Goal: Navigation & Orientation: Understand site structure

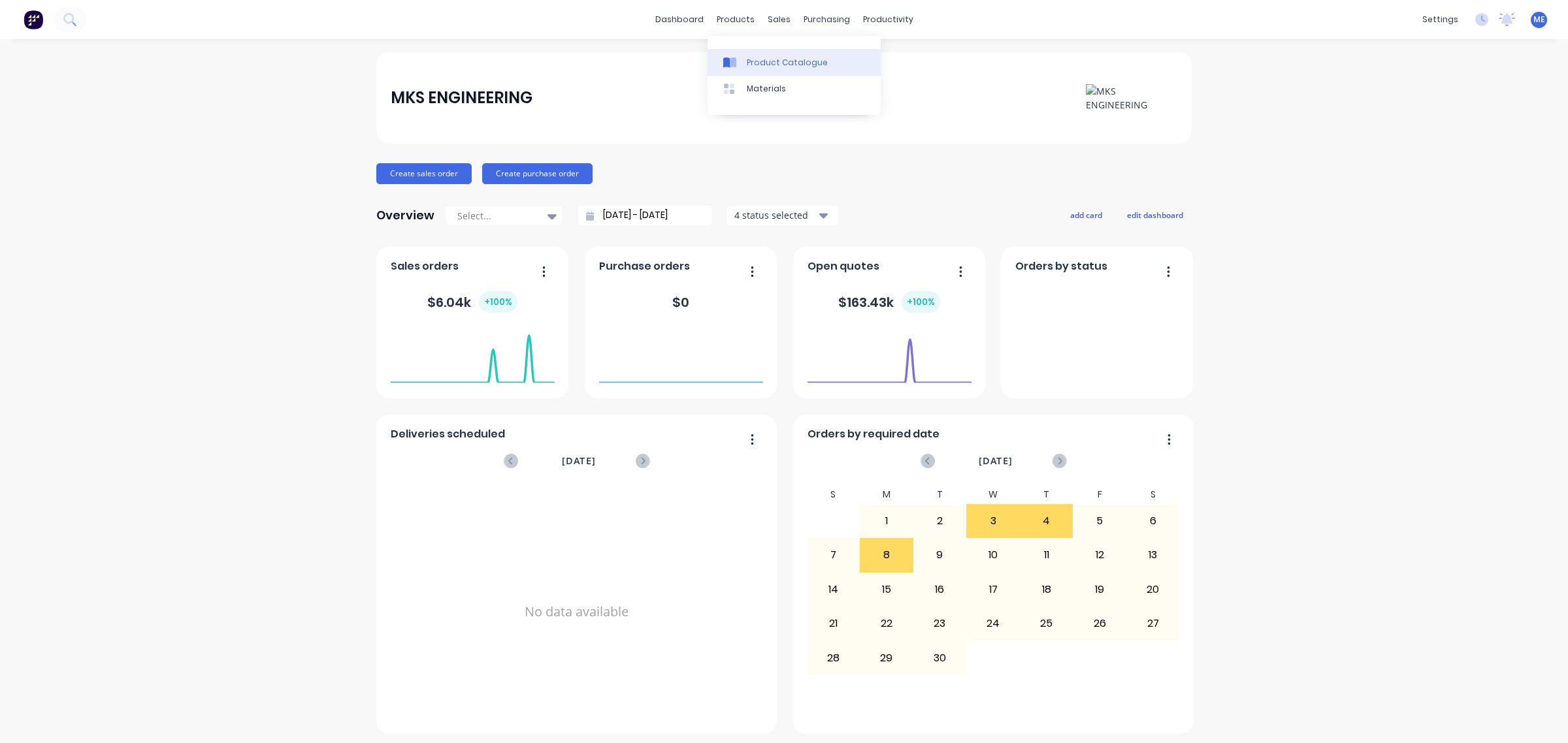
click at [752, 59] on div "Product Catalogue" at bounding box center [786, 62] width 81 height 12
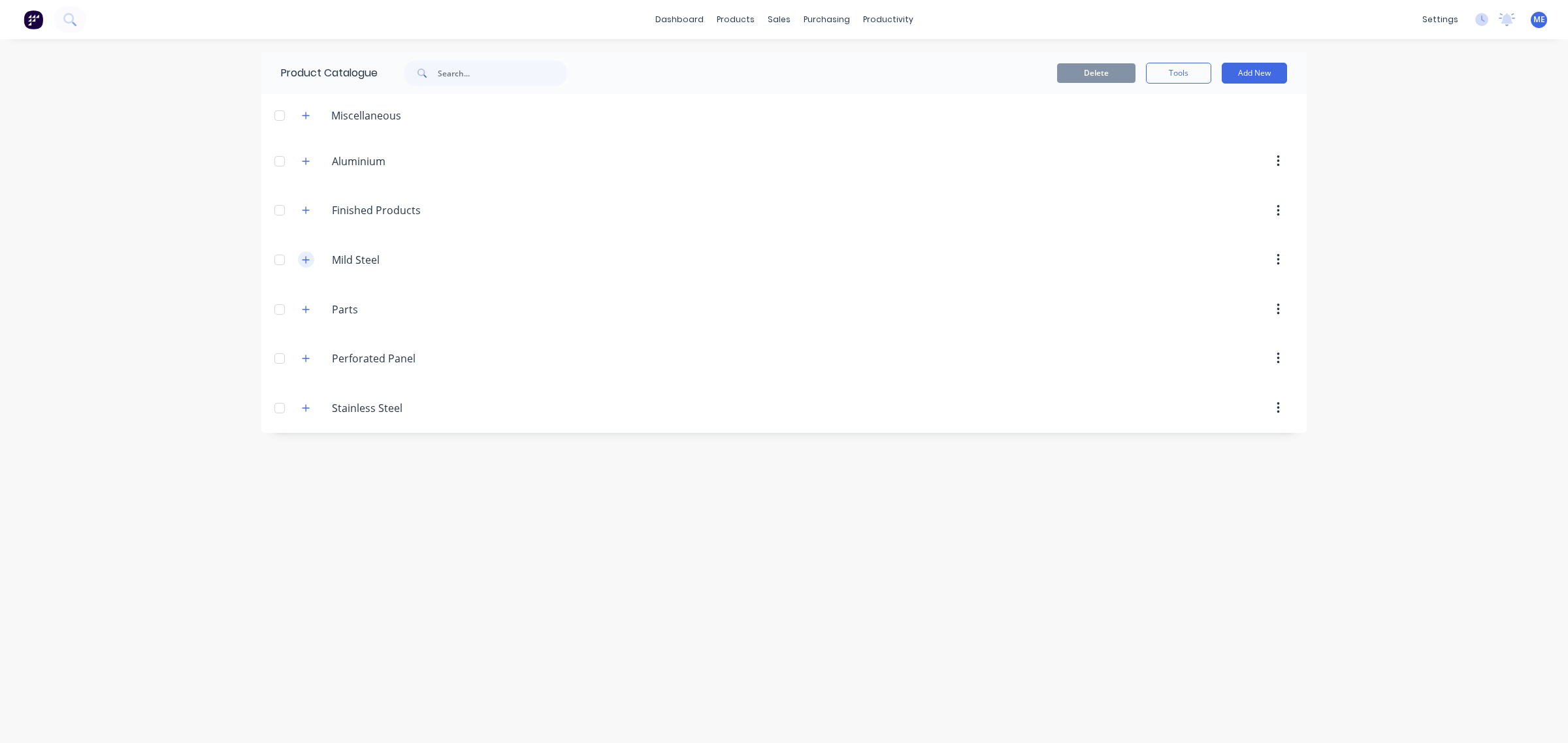
click at [308, 261] on icon "button" at bounding box center [306, 259] width 8 height 9
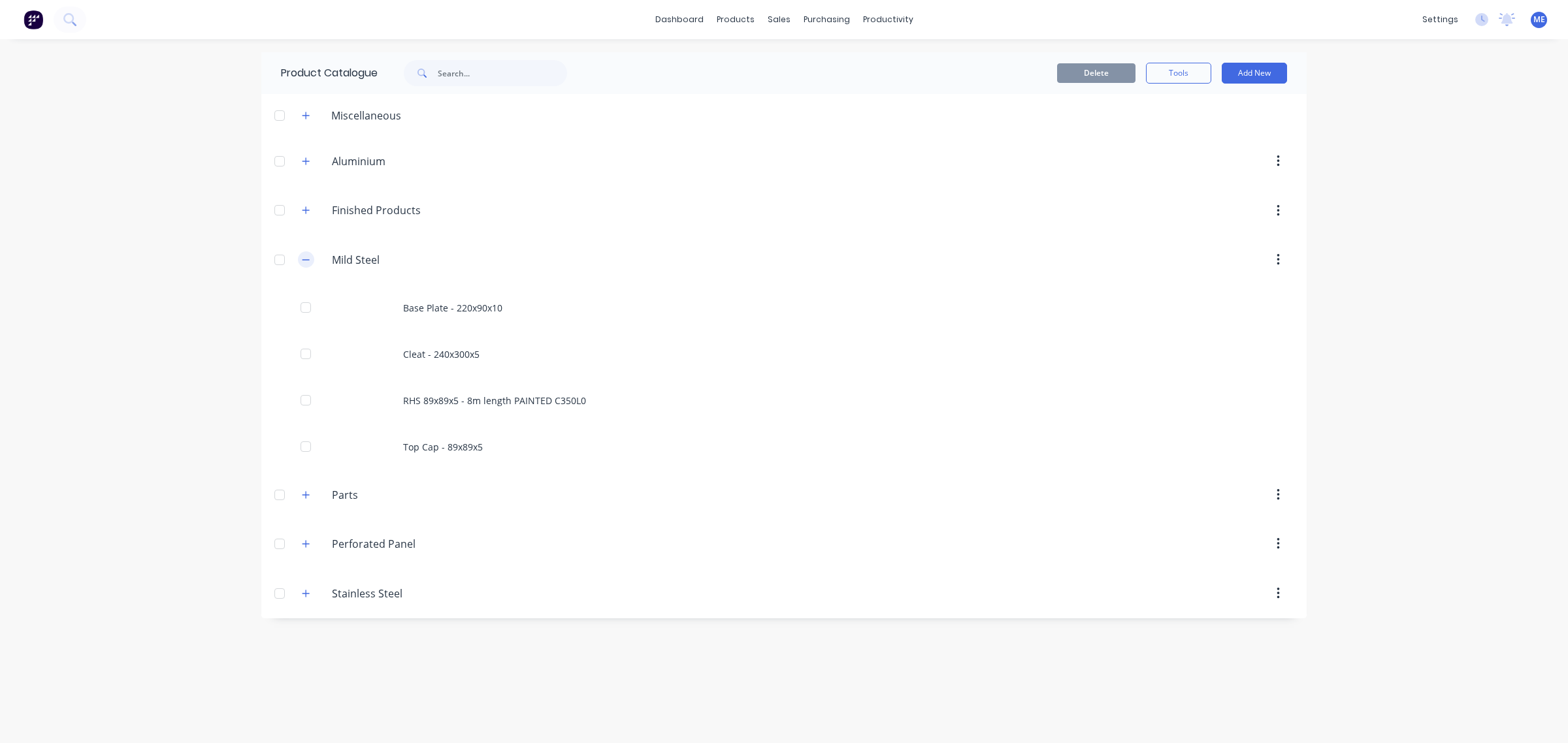
click at [307, 260] on icon "button" at bounding box center [306, 259] width 7 height 1
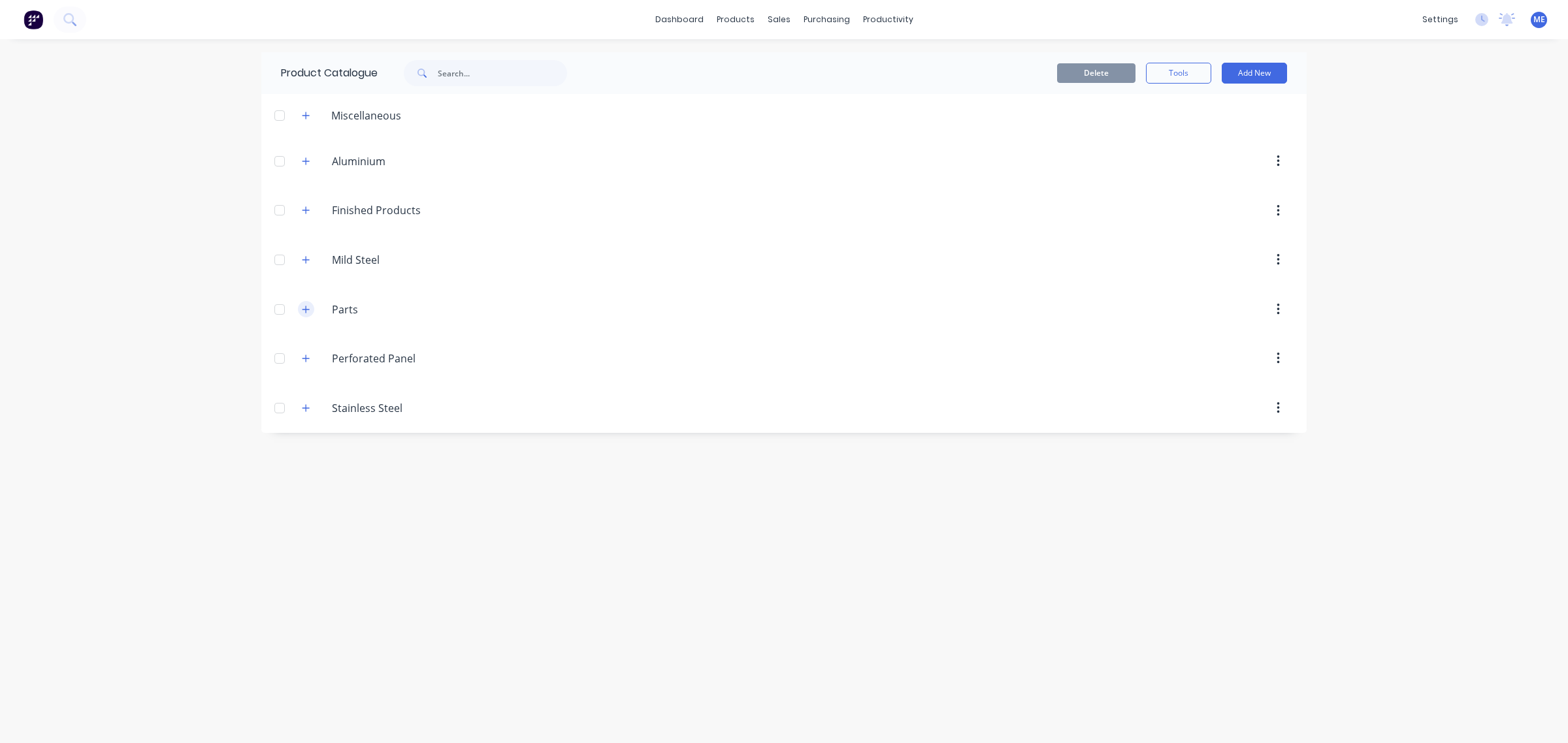
click at [313, 310] on button "button" at bounding box center [306, 309] width 17 height 17
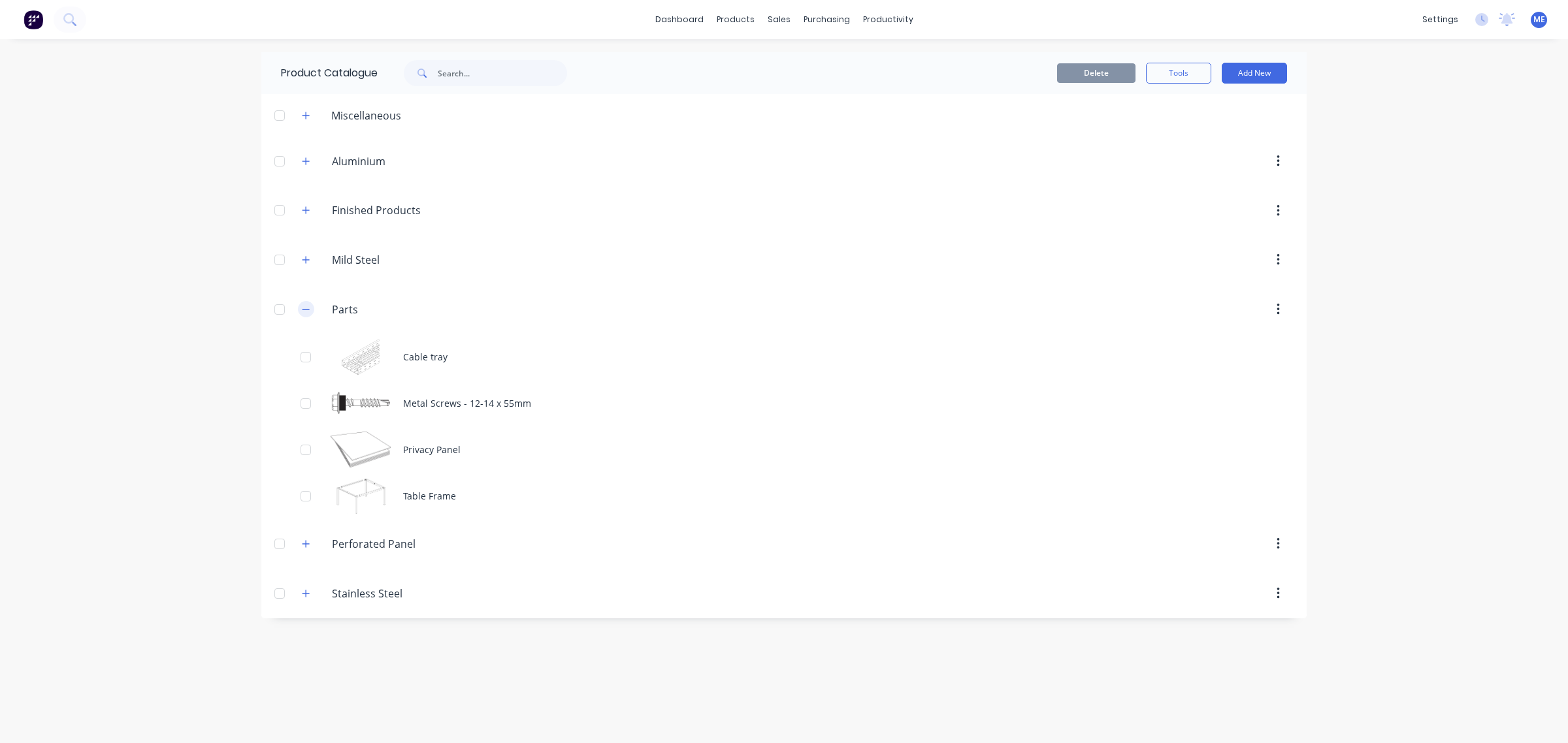
click at [313, 310] on button "button" at bounding box center [306, 309] width 17 height 17
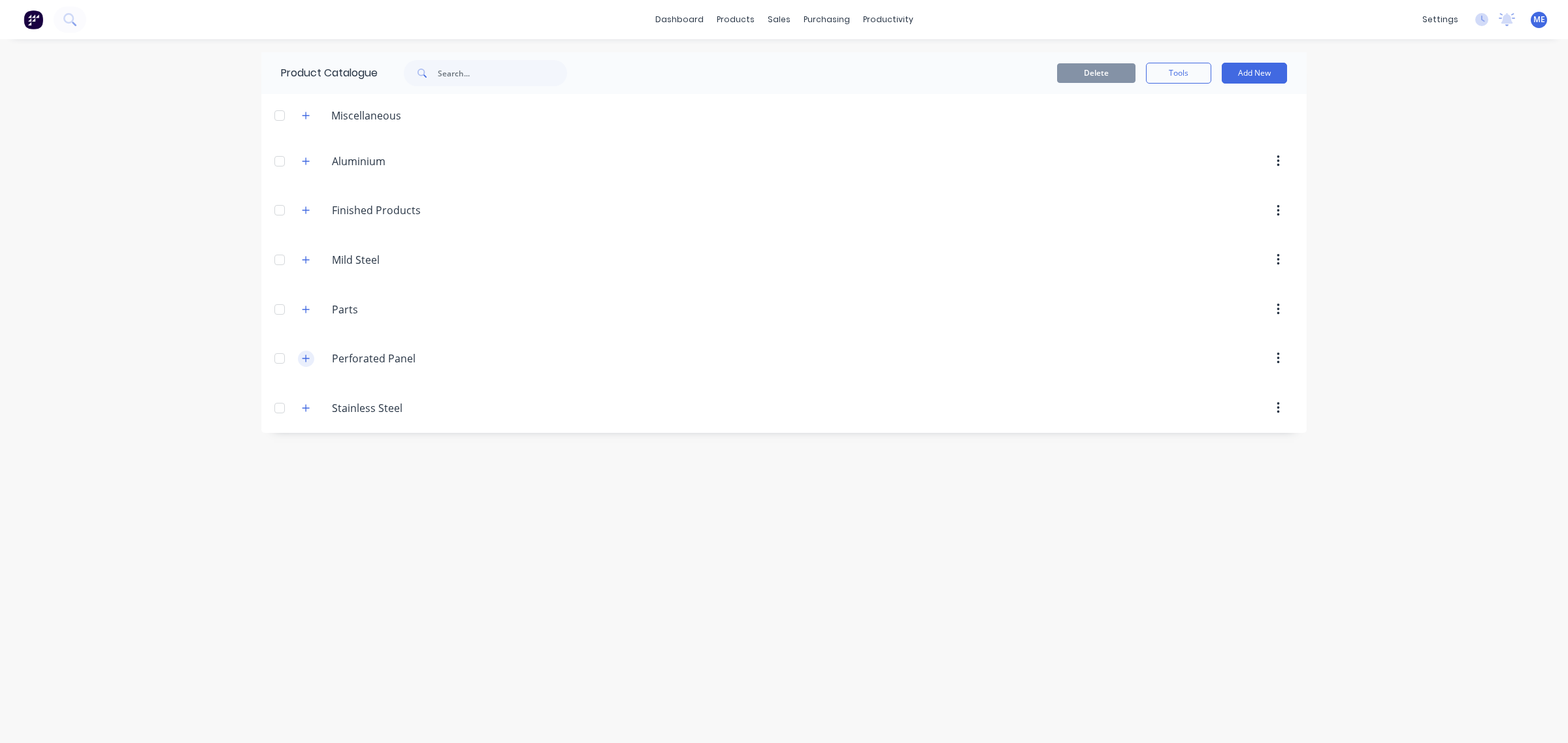
click at [299, 363] on button "button" at bounding box center [306, 358] width 17 height 17
click at [305, 167] on button "button" at bounding box center [306, 160] width 17 height 17
click at [304, 107] on button "button" at bounding box center [306, 115] width 17 height 17
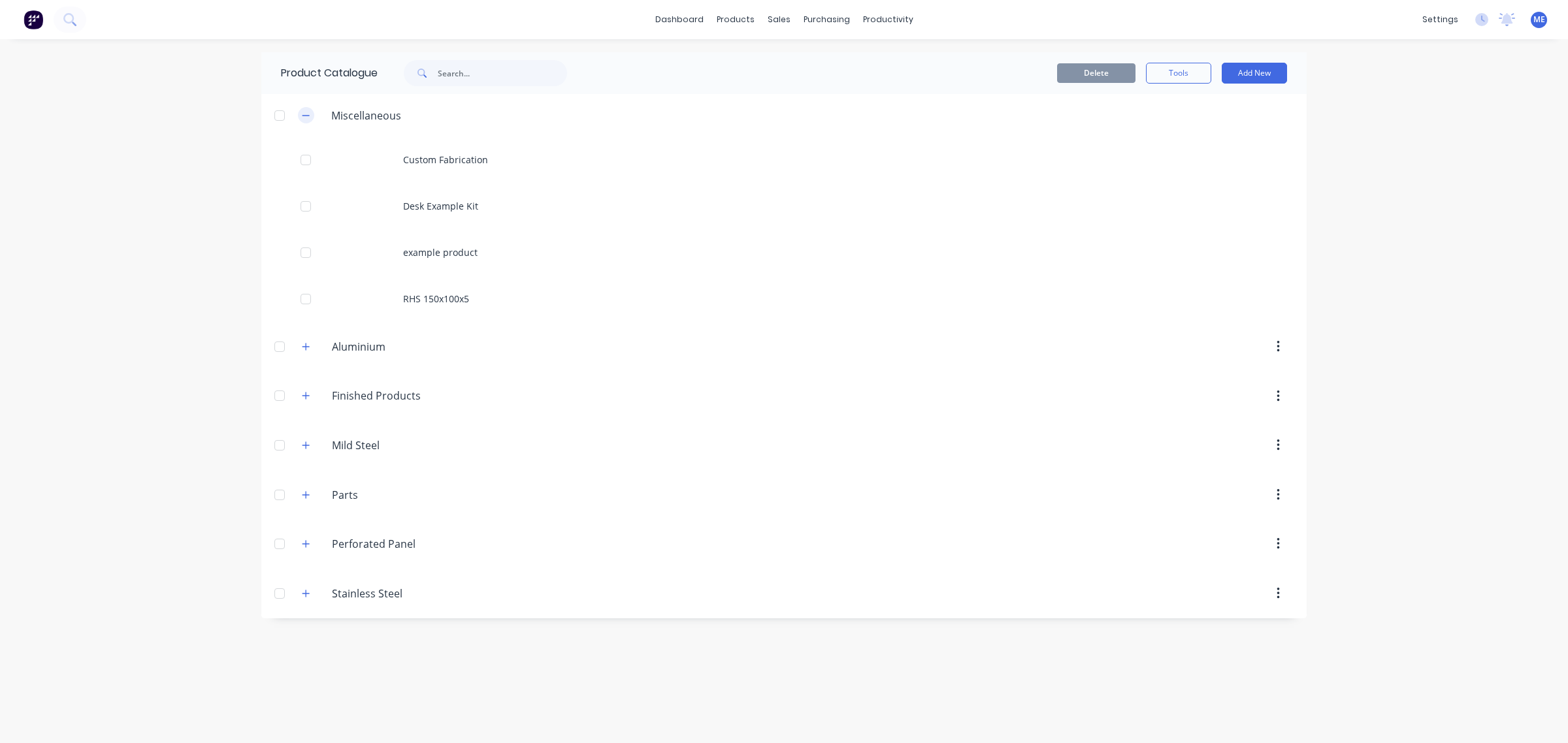
click at [304, 107] on button "button" at bounding box center [306, 115] width 17 height 17
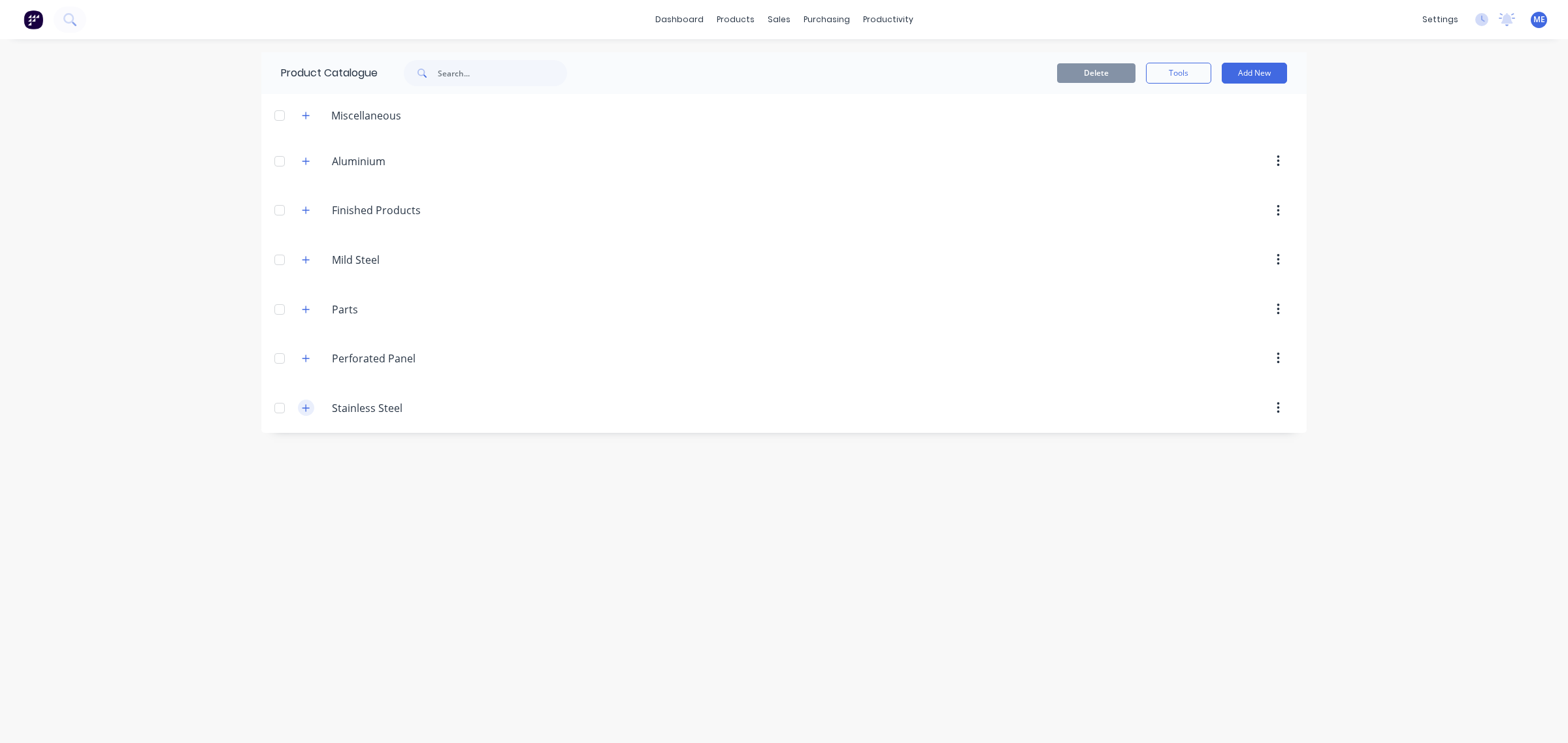
click at [309, 415] on button "button" at bounding box center [306, 407] width 17 height 17
click at [306, 409] on icon "button" at bounding box center [306, 407] width 7 height 7
click at [306, 405] on icon "button" at bounding box center [306, 407] width 8 height 9
click at [306, 409] on icon "button" at bounding box center [306, 407] width 7 height 7
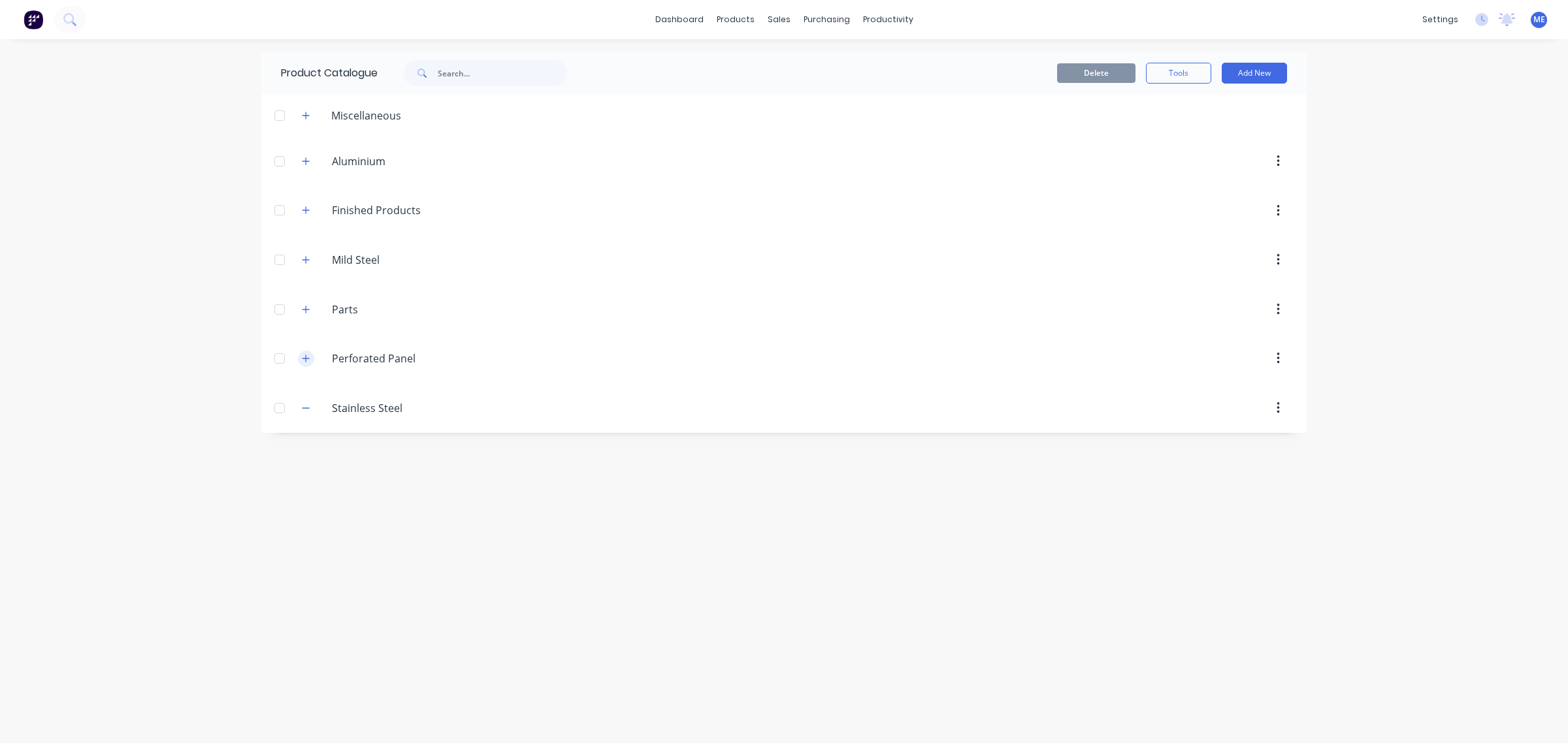
click at [302, 354] on icon "button" at bounding box center [306, 357] width 8 height 9
click at [305, 309] on icon "button" at bounding box center [306, 309] width 8 height 9
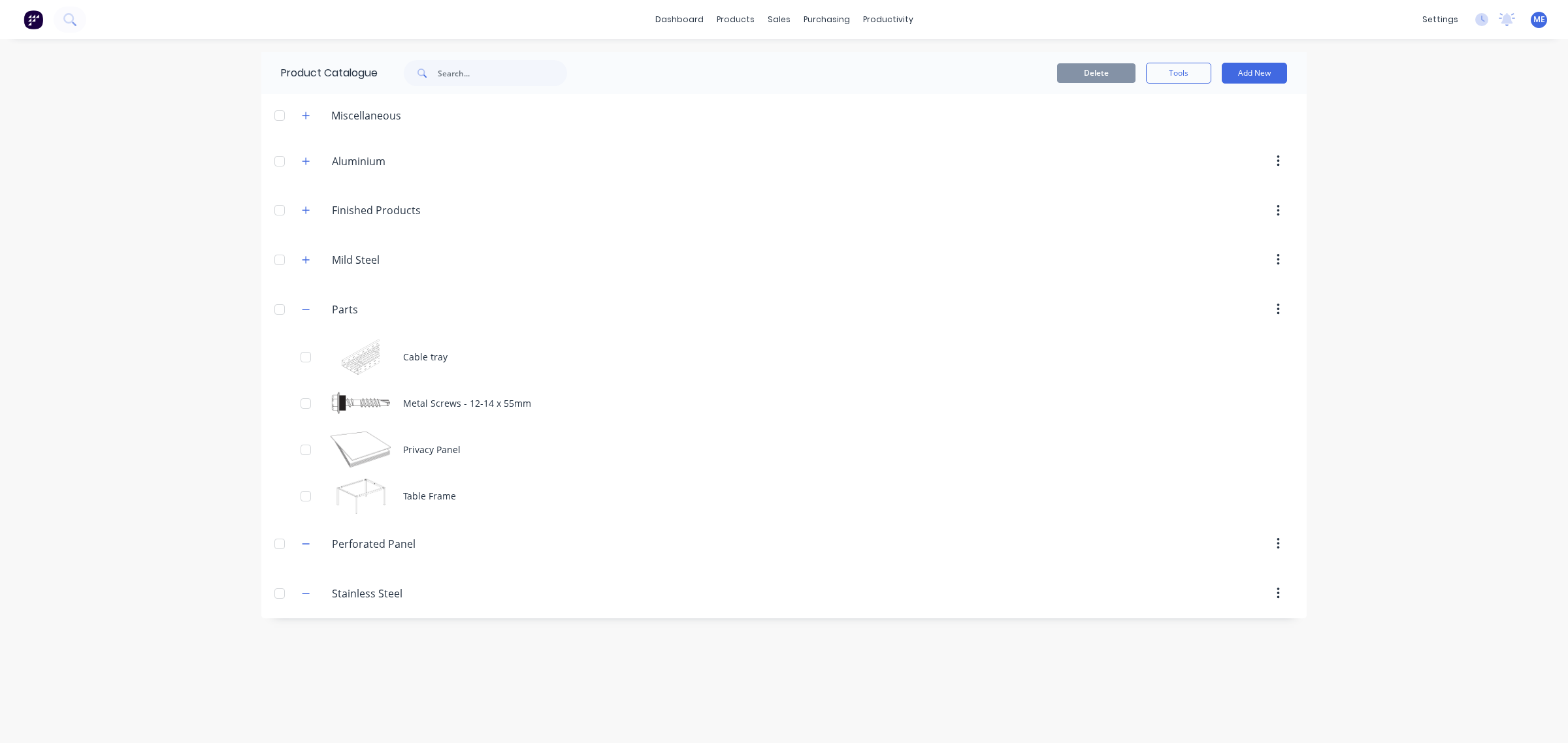
click at [822, 314] on div at bounding box center [896, 310] width 797 height 23
